Goal: Task Accomplishment & Management: Manage account settings

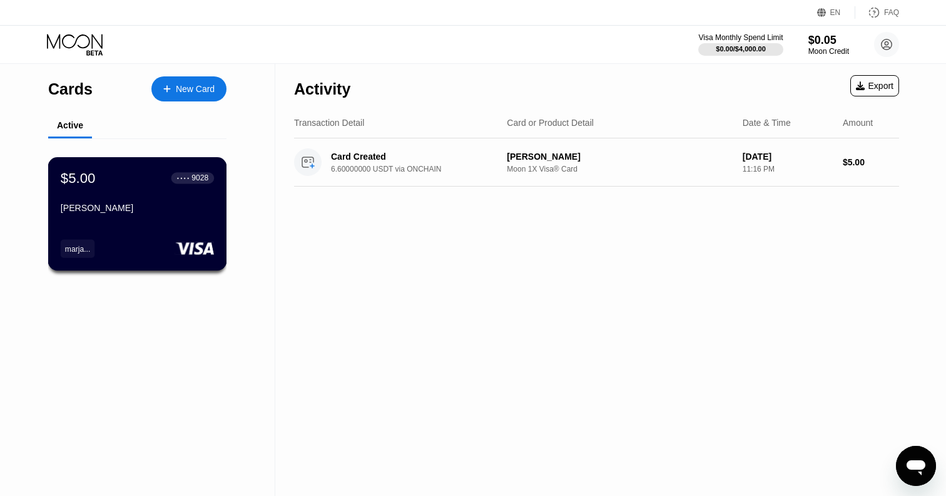
click at [185, 178] on div "● ● ● ●" at bounding box center [183, 178] width 13 height 4
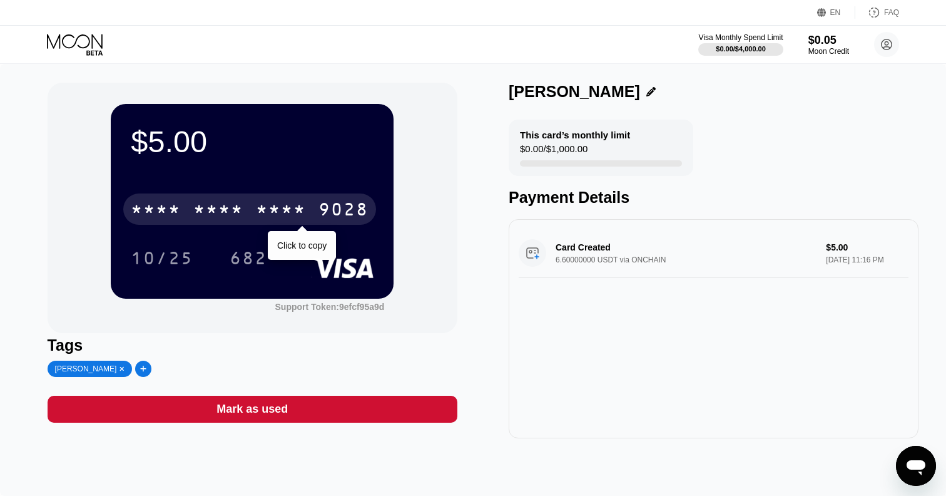
click at [316, 213] on div "* * * * * * * * * * * * 9028" at bounding box center [249, 208] width 253 height 31
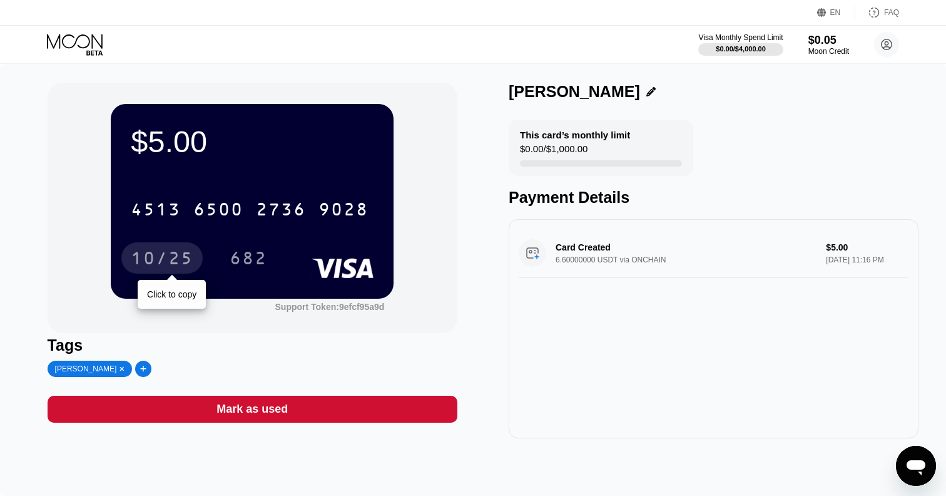
click at [157, 260] on div "10/25" at bounding box center [162, 260] width 63 height 20
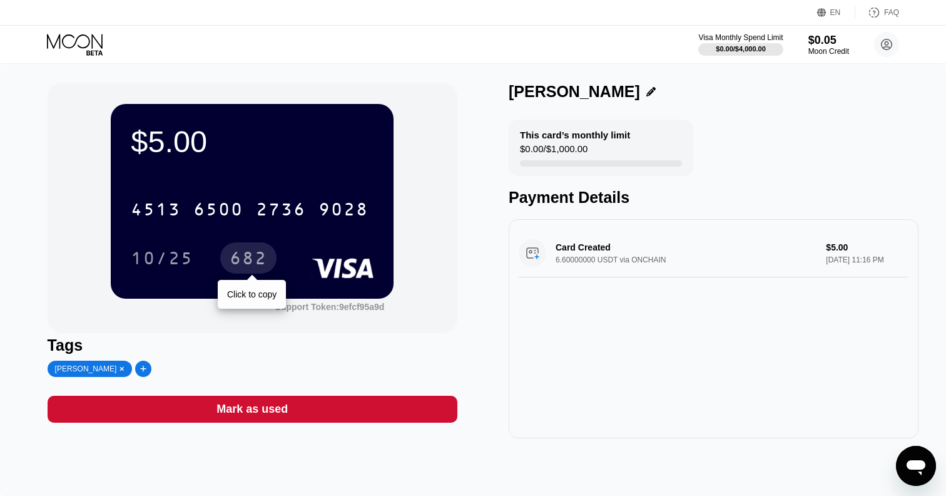
click at [252, 253] on div "682" at bounding box center [249, 260] width 38 height 20
